Goal: Information Seeking & Learning: Find contact information

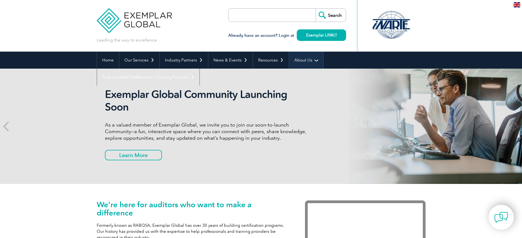
click at [310, 56] on link "About Us" at bounding box center [306, 60] width 34 height 17
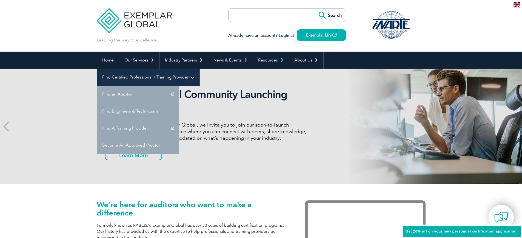
click at [200, 69] on link "Find Certified Professional / Training Provider" at bounding box center [148, 77] width 103 height 17
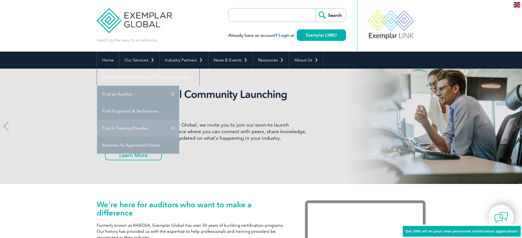
click at [179, 120] on link "Find A Training Provider" at bounding box center [138, 128] width 82 height 17
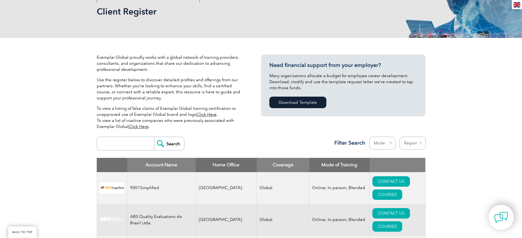
scroll to position [82, 0]
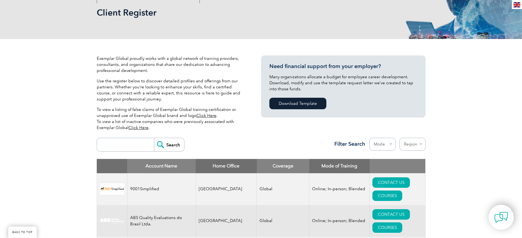
click at [114, 141] on input "search" at bounding box center [127, 144] width 54 height 13
type input "mobes quality"
click at [173, 138] on input "Search" at bounding box center [169, 144] width 30 height 13
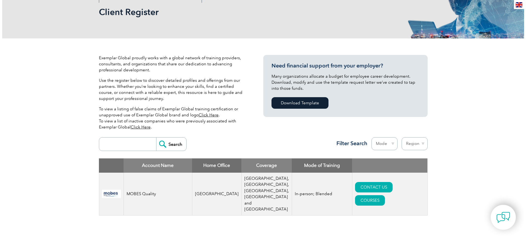
scroll to position [192, 0]
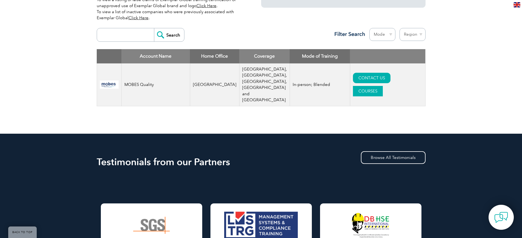
click at [383, 86] on link "COURSES" at bounding box center [368, 91] width 30 height 10
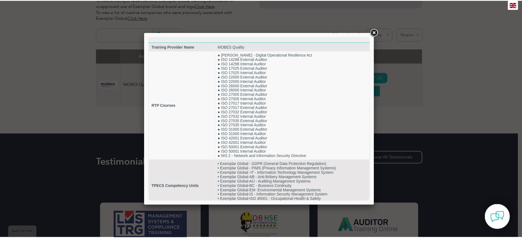
scroll to position [0, 0]
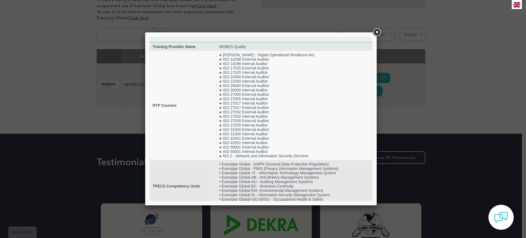
click at [375, 33] on link at bounding box center [377, 32] width 10 height 10
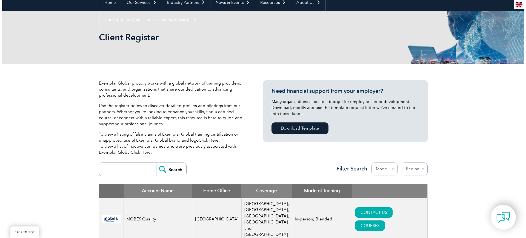
scroll to position [110, 0]
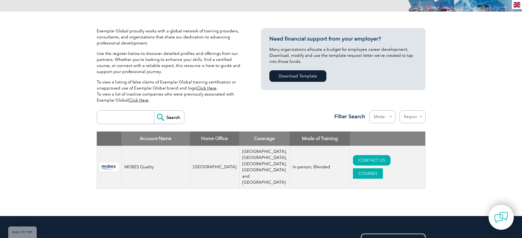
click at [383, 169] on link "COURSES" at bounding box center [368, 173] width 30 height 10
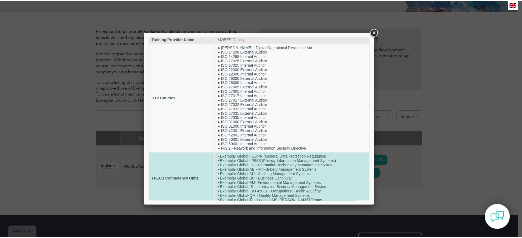
scroll to position [11, 0]
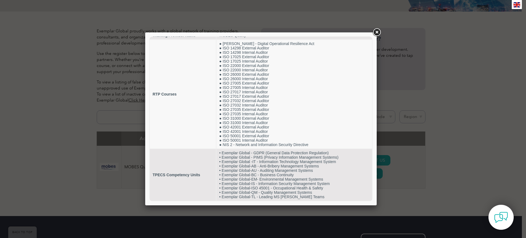
click at [376, 32] on link at bounding box center [377, 32] width 10 height 10
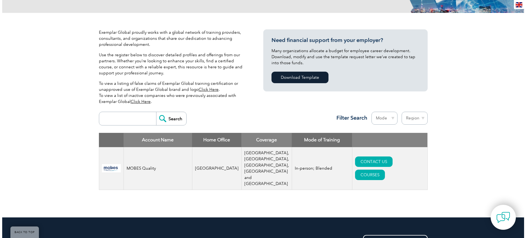
scroll to position [110, 0]
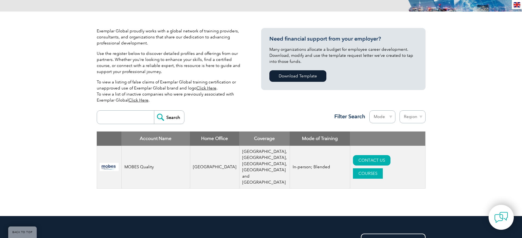
click at [383, 169] on link "COURSES" at bounding box center [368, 173] width 30 height 10
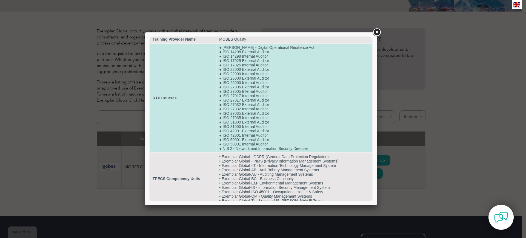
scroll to position [11, 0]
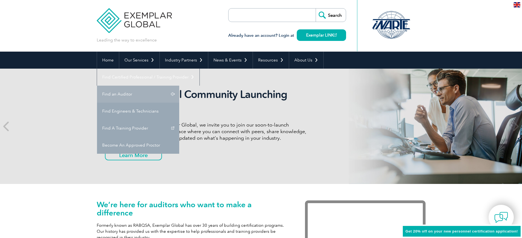
click at [179, 86] on link "Find an Auditor" at bounding box center [138, 94] width 82 height 17
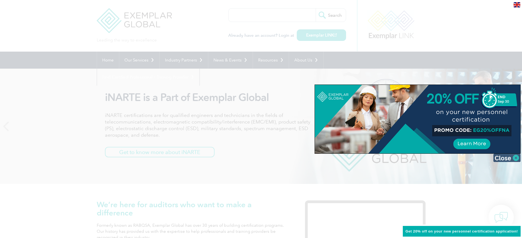
click at [504, 160] on img at bounding box center [506, 158] width 27 height 8
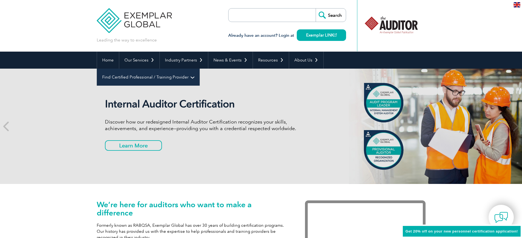
click at [200, 69] on link "Find Certified Professional / Training Provider" at bounding box center [148, 77] width 103 height 17
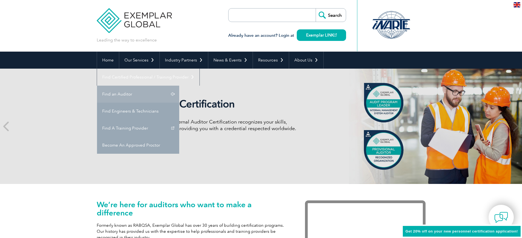
click at [179, 86] on link "Find an Auditor" at bounding box center [138, 94] width 82 height 17
